Goal: Information Seeking & Learning: Understand process/instructions

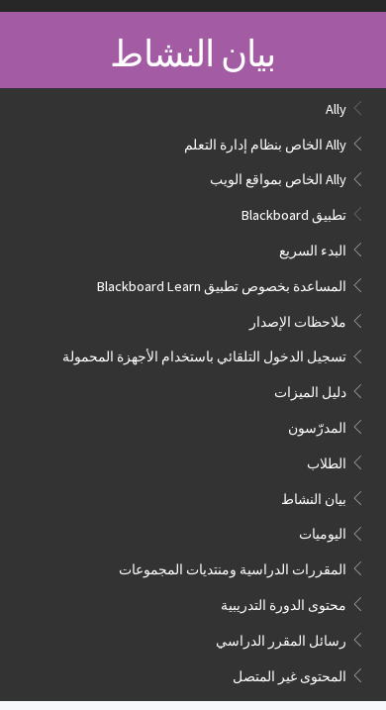
scroll to position [1231, 0]
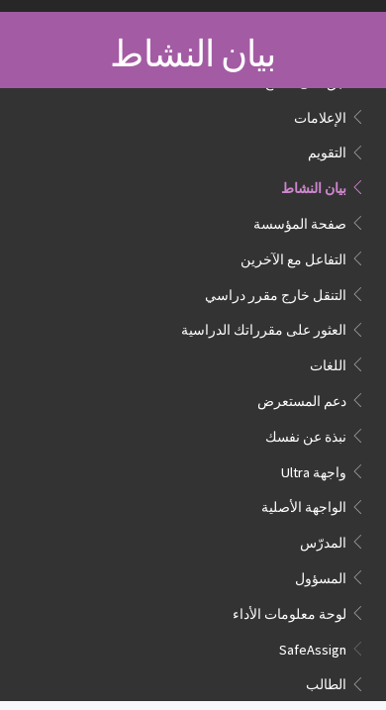
click at [299, 494] on span "الواجهة الأصلية" at bounding box center [303, 505] width 85 height 23
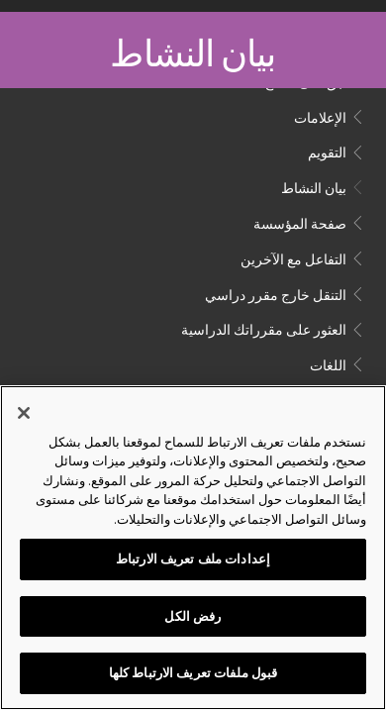
click at [273, 637] on button "رفض الكل" at bounding box center [193, 617] width 346 height 42
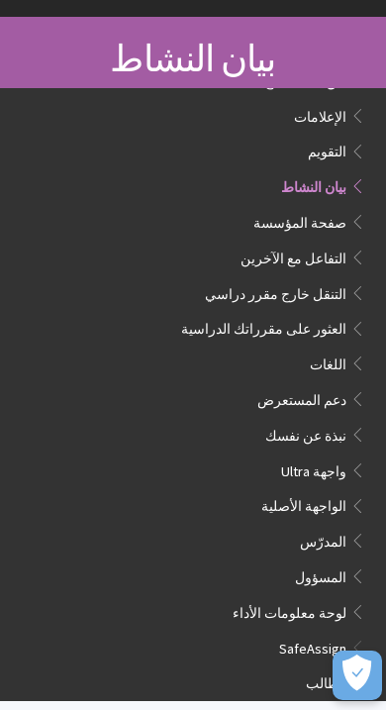
scroll to position [1231, 0]
click at [322, 494] on span "الواجهة الأصلية" at bounding box center [303, 505] width 85 height 23
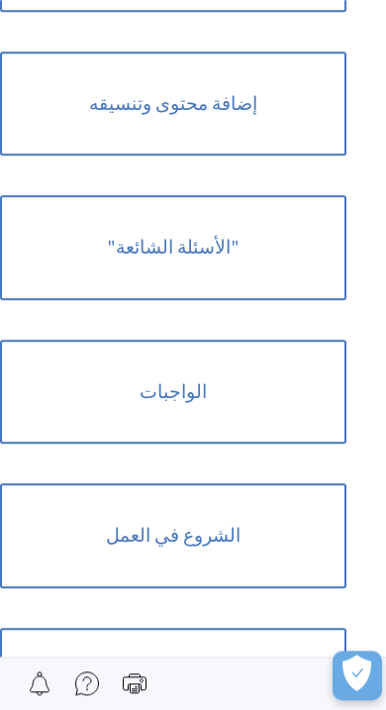
scroll to position [2155, 0]
click at [240, 363] on link "الواجبات" at bounding box center [173, 391] width 346 height 105
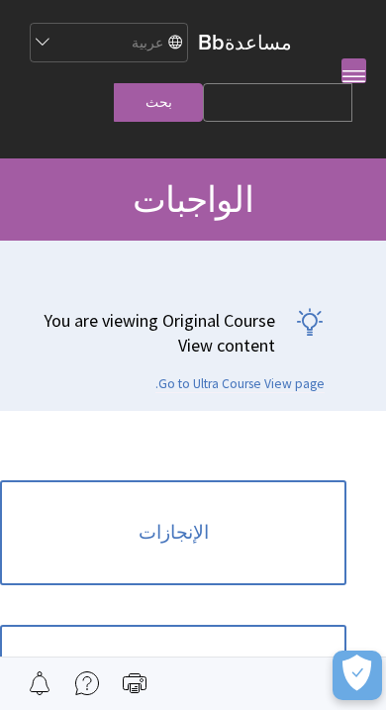
scroll to position [1848, 0]
click at [138, 47] on select "English عربية Català Cymraeg Deutsch Español Suomi Français עברית Italiano 日本語 …" at bounding box center [117, 44] width 139 height 40
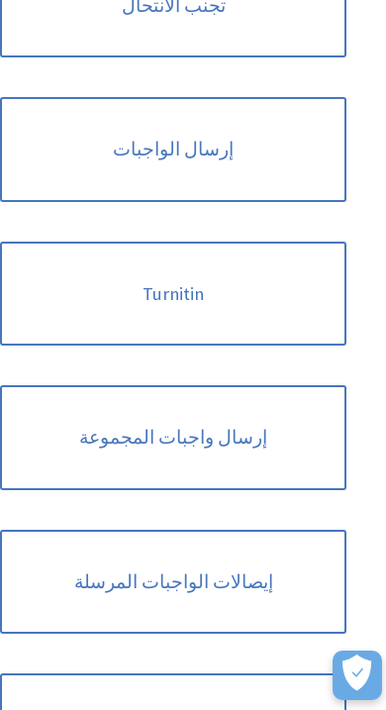
scroll to position [1111, 0]
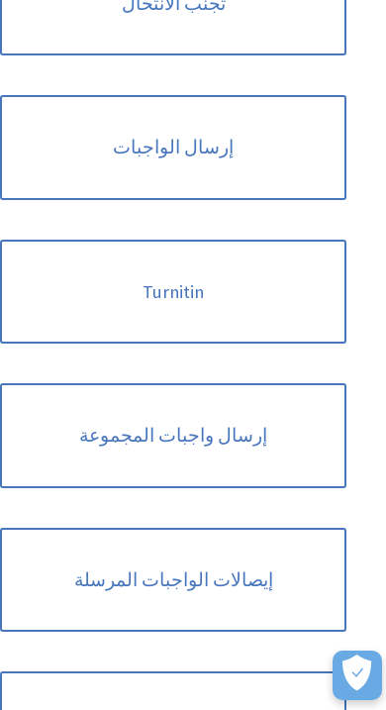
click at [253, 165] on link "إرسال الواجبات" at bounding box center [173, 147] width 346 height 105
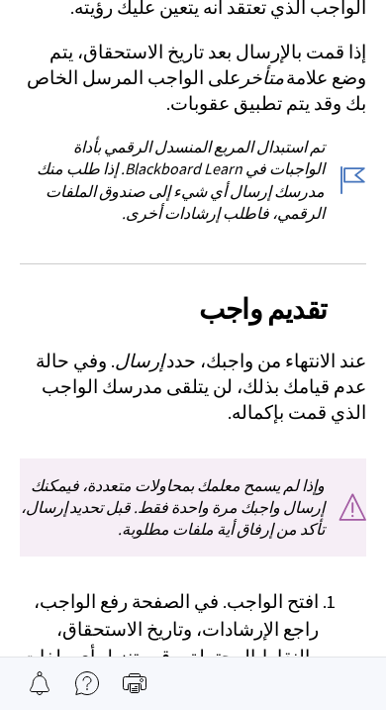
scroll to position [1417, 0]
